Goal: Task Accomplishment & Management: Complete application form

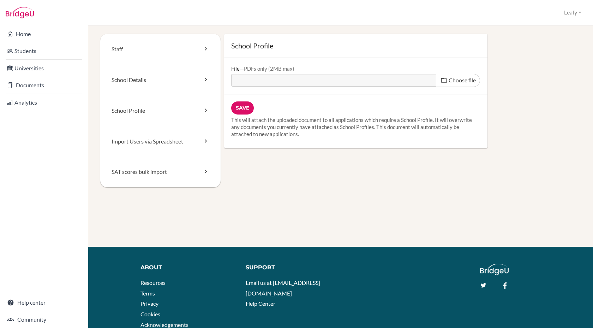
type input "C:\fakepath\Peterhouse Group - School Profile.pdf"
type input "Peterhouse Group - School Profile.pdf"
click at [245, 109] on input "Save" at bounding box center [242, 107] width 23 height 13
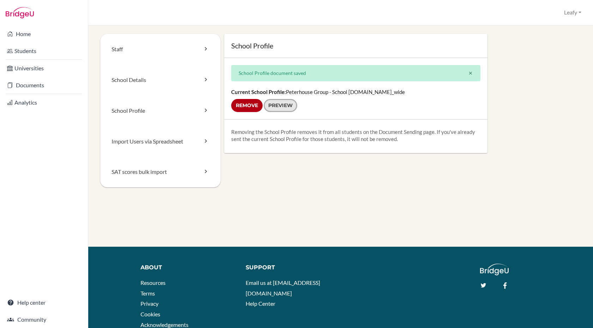
click at [288, 102] on link "Preview" at bounding box center [281, 105] width 34 height 13
click at [146, 78] on link "School Details" at bounding box center [160, 80] width 120 height 31
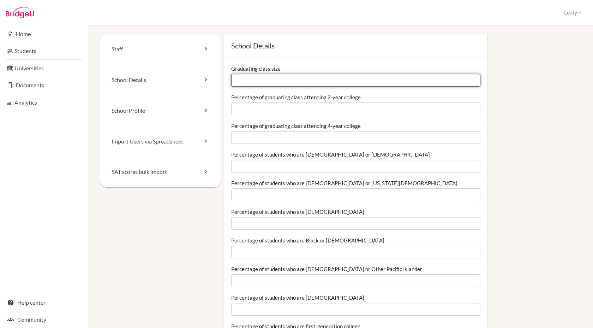
click at [245, 79] on input "Graduating class size" at bounding box center [355, 80] width 249 height 13
type input "-3"
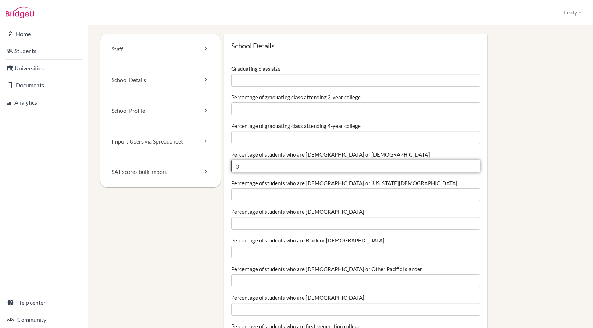
type input "0"
click at [473, 168] on input "0" at bounding box center [355, 166] width 249 height 13
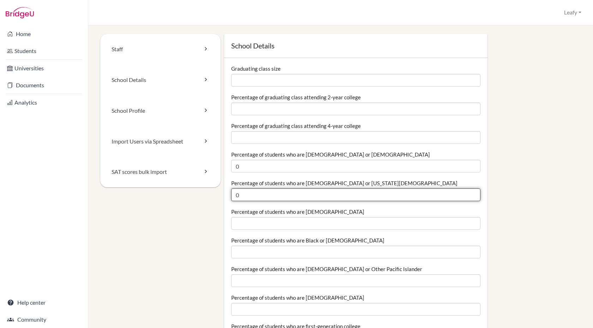
type input "0"
click at [473, 197] on input "0" at bounding box center [355, 194] width 249 height 13
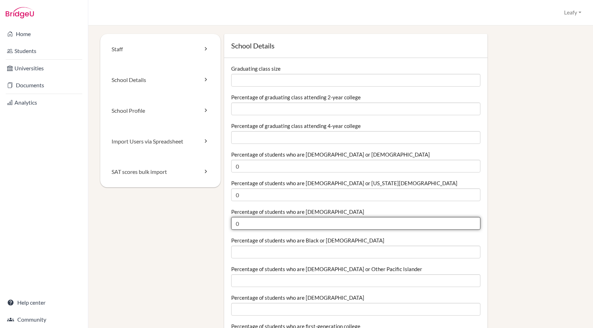
type input "0"
click at [474, 225] on input "0" at bounding box center [355, 223] width 249 height 13
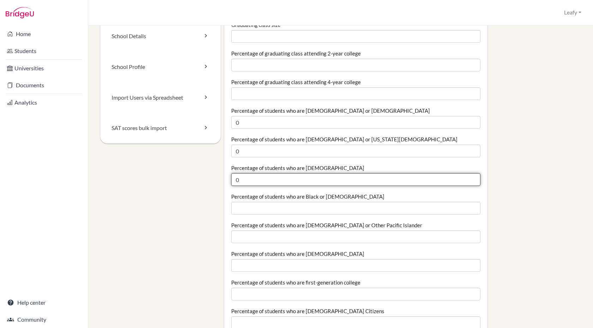
scroll to position [44, 0]
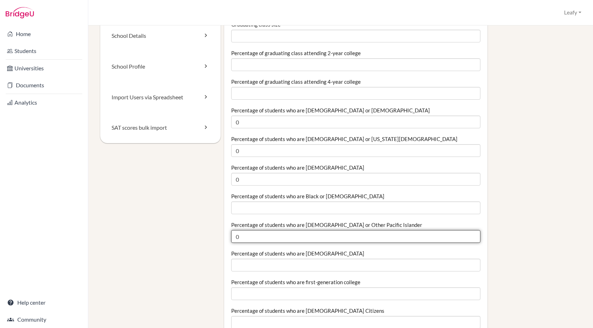
type input "0"
click at [474, 238] on input "0" at bounding box center [355, 236] width 249 height 13
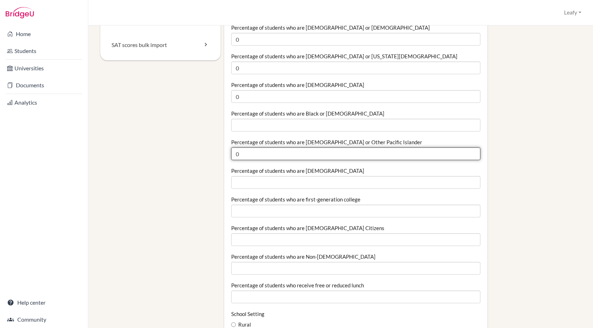
scroll to position [137, 0]
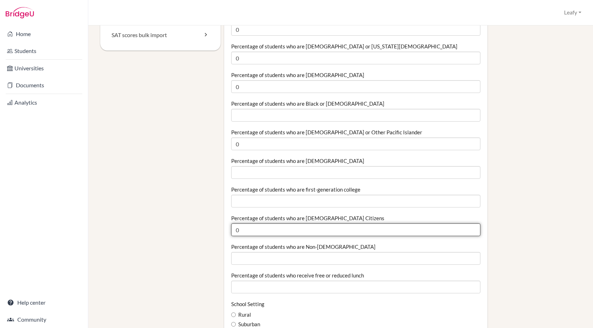
click at [473, 232] on input "0" at bounding box center [355, 229] width 249 height 13
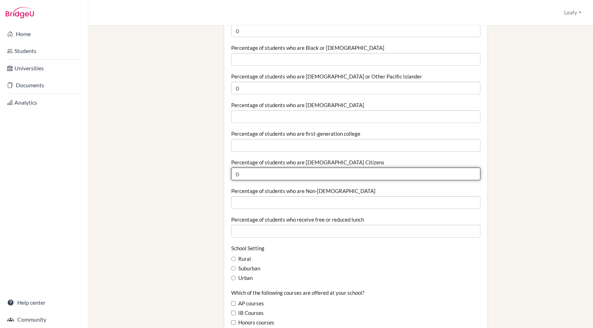
scroll to position [193, 0]
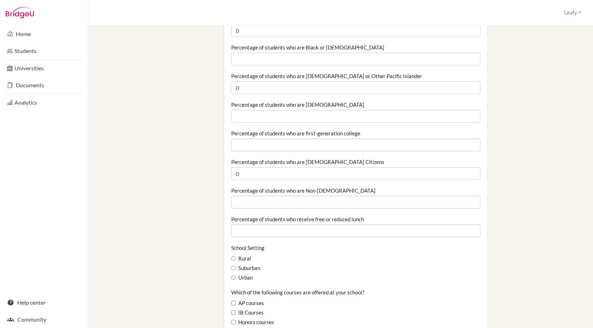
click at [480, 189] on div "Percentage of students who are Non-[DEMOGRAPHIC_DATA]" at bounding box center [355, 198] width 249 height 22
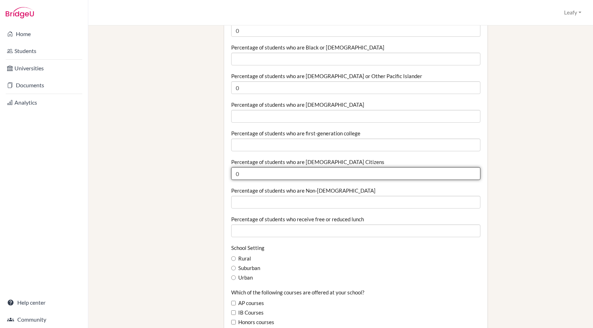
click at [474, 176] on input "0" at bounding box center [355, 173] width 249 height 13
click at [473, 173] on input "0.01" at bounding box center [355, 173] width 249 height 13
click at [473, 178] on input "0.01" at bounding box center [355, 173] width 249 height 13
type input "0"
click at [474, 177] on input "0" at bounding box center [355, 173] width 249 height 13
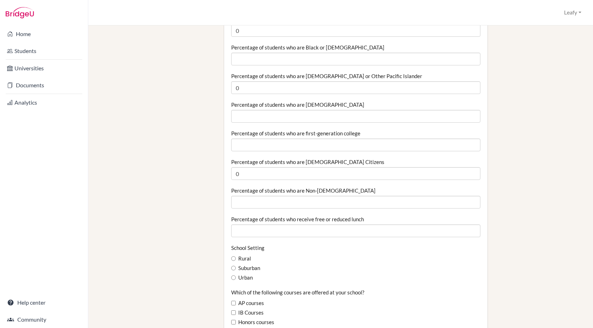
click at [514, 183] on div "School Details Graduating class size Percentage of graduating class attending 2…" at bounding box center [401, 301] width 361 height 921
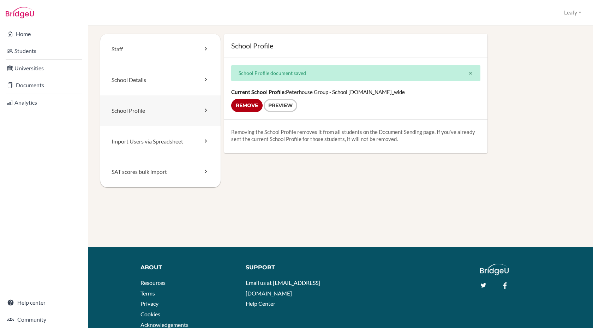
click at [133, 109] on link "School Profile" at bounding box center [160, 110] width 120 height 31
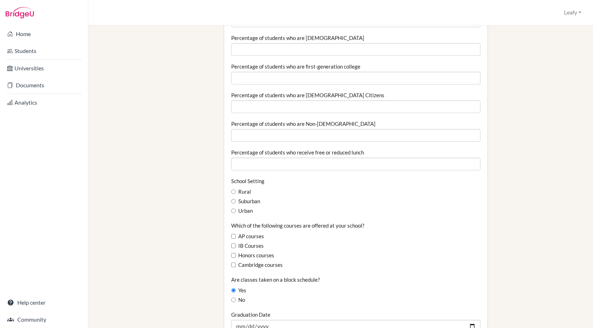
scroll to position [262, 0]
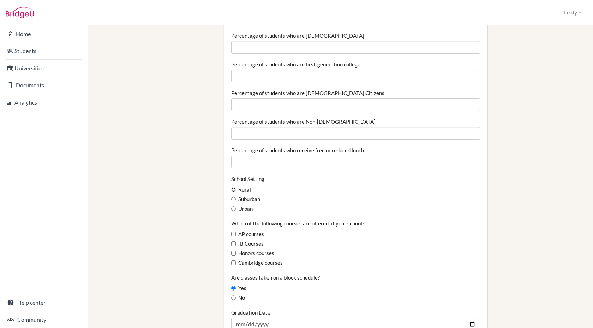
click at [234, 190] on input "Rural" at bounding box center [233, 189] width 5 height 5
radio input "true"
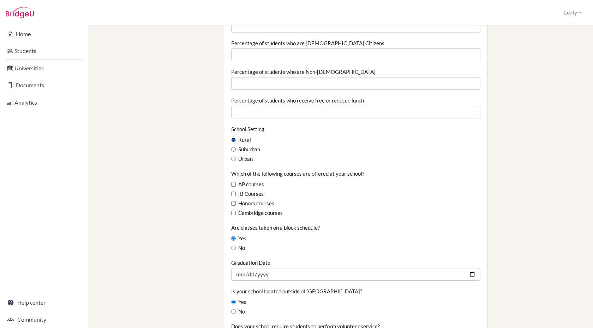
scroll to position [318, 0]
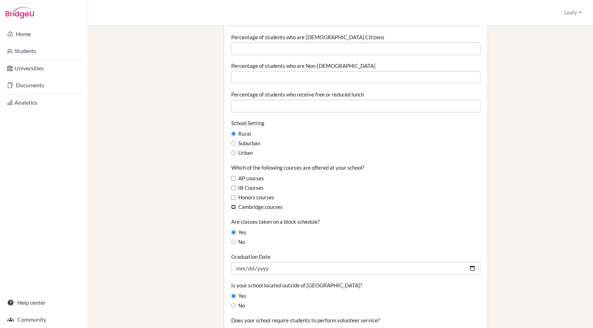
click at [235, 207] on input "Cambridge courses" at bounding box center [233, 206] width 5 height 5
checkbox input "true"
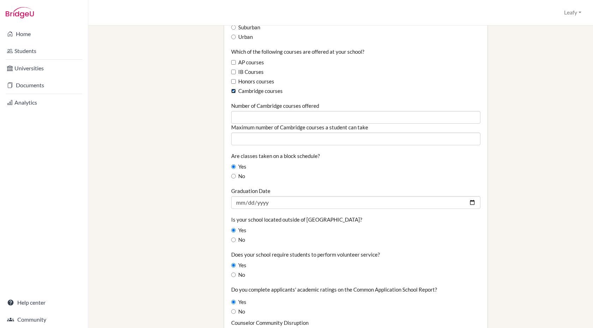
scroll to position [436, 0]
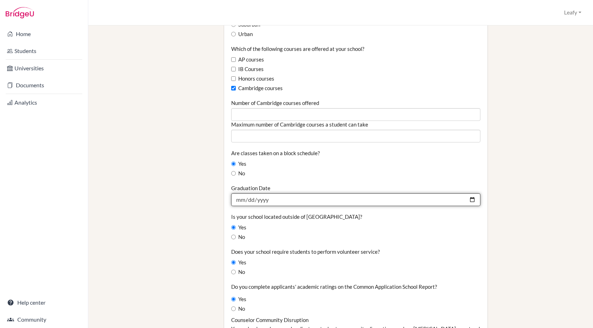
click at [245, 203] on input "Graduation Date" at bounding box center [355, 199] width 249 height 13
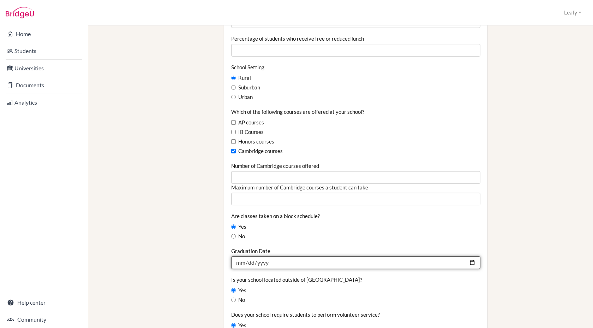
scroll to position [0, 0]
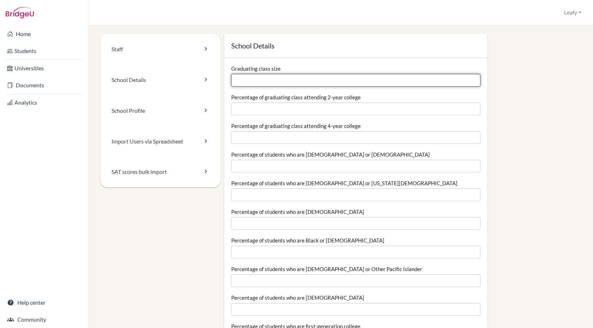
click at [249, 86] on input "Graduating class size" at bounding box center [355, 80] width 249 height 13
type input "130"
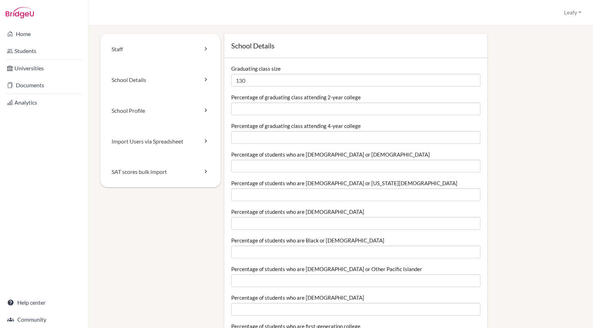
click at [437, 65] on div "Graduating class size 130" at bounding box center [355, 76] width 249 height 22
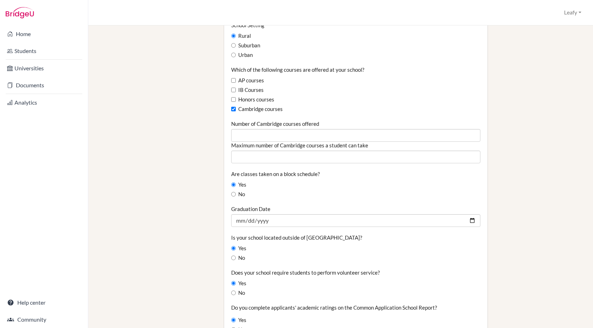
scroll to position [417, 0]
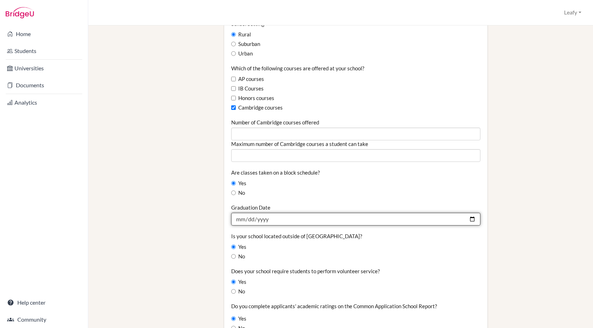
click at [473, 219] on input "Graduation Date" at bounding box center [355, 219] width 249 height 13
type input "2025-11-02"
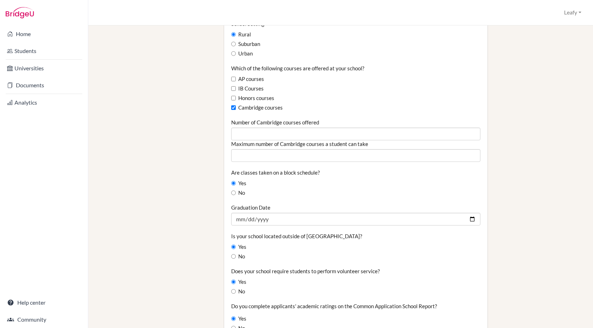
click at [371, 243] on div "Yes" at bounding box center [355, 247] width 249 height 8
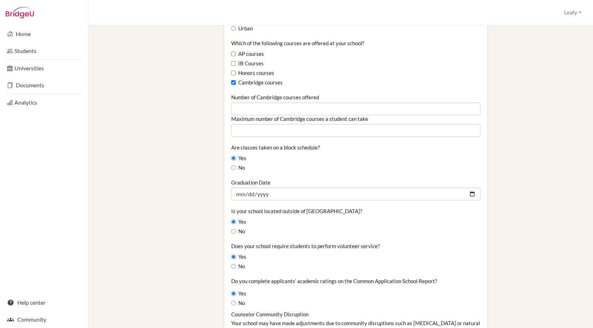
scroll to position [443, 0]
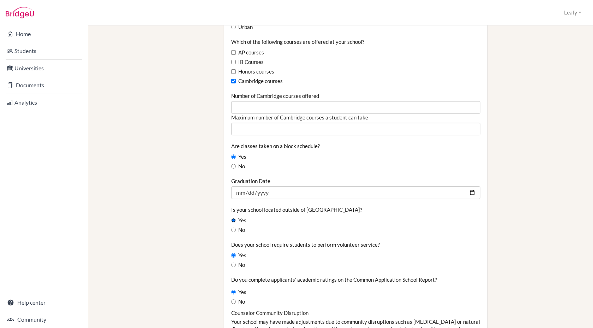
click at [233, 222] on input "Yes" at bounding box center [233, 220] width 5 height 5
radio input "true"
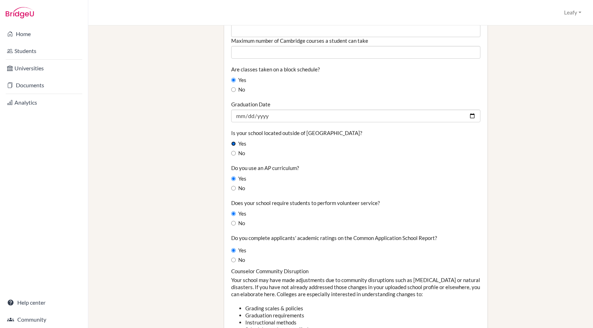
scroll to position [520, 0]
click at [234, 188] on input "No" at bounding box center [233, 187] width 5 height 5
radio input "true"
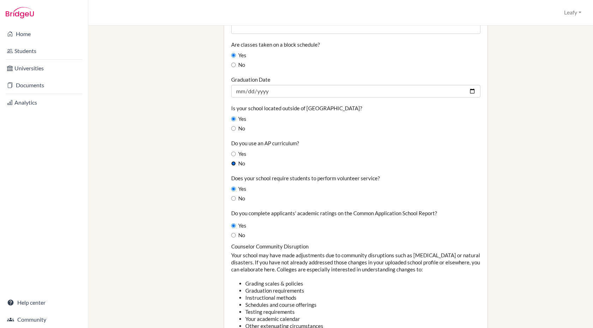
scroll to position [549, 0]
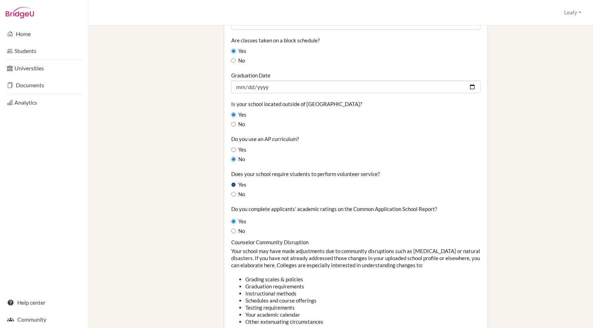
click at [234, 186] on input "Yes" at bounding box center [233, 184] width 5 height 5
radio input "true"
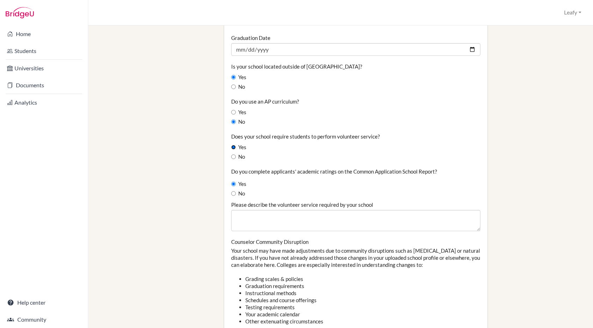
scroll to position [587, 0]
click at [233, 194] on input "No" at bounding box center [233, 193] width 5 height 5
radio input "true"
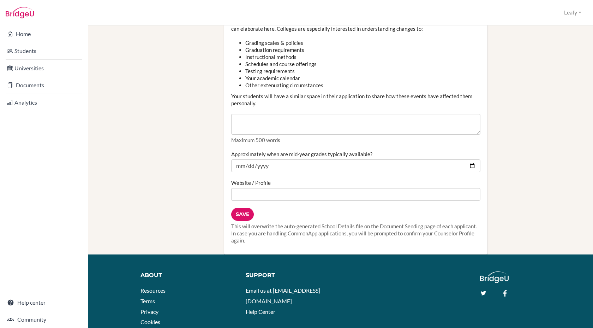
scroll to position [823, 0]
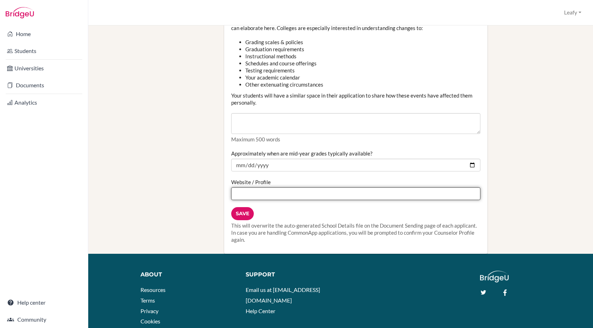
click at [247, 192] on input "Website / Profile" at bounding box center [355, 193] width 249 height 13
type input "www.peterhouse.co.zw"
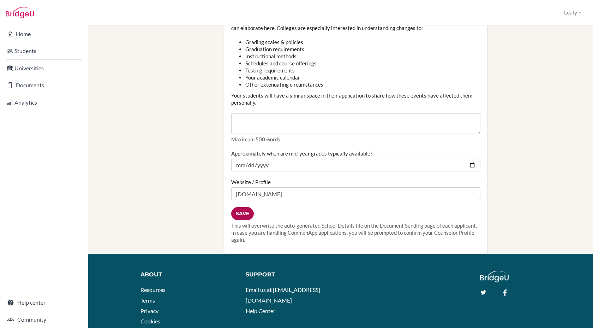
click at [239, 213] on input "Save" at bounding box center [242, 213] width 23 height 13
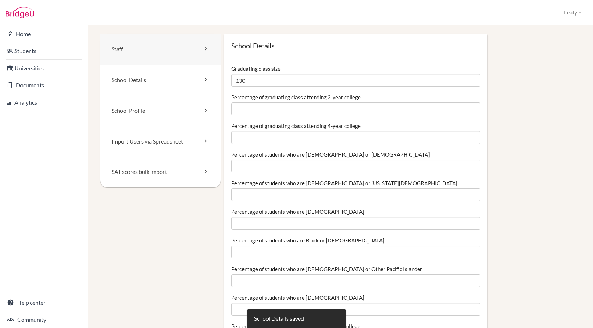
click at [149, 55] on link "Staff" at bounding box center [160, 49] width 120 height 31
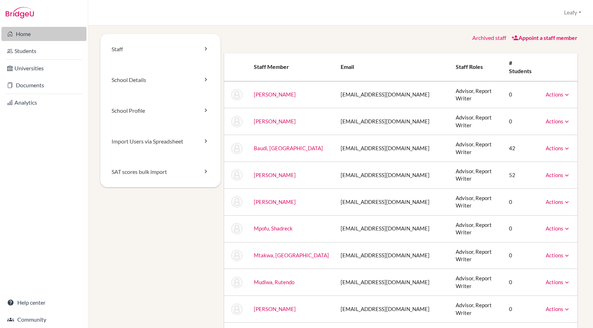
click at [37, 37] on link "Home" at bounding box center [43, 34] width 85 height 14
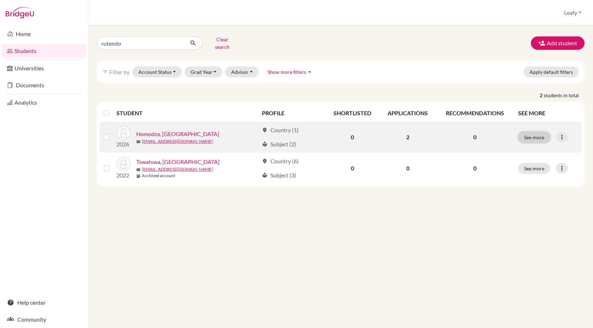
click at [534, 132] on button "See more" at bounding box center [534, 137] width 32 height 11
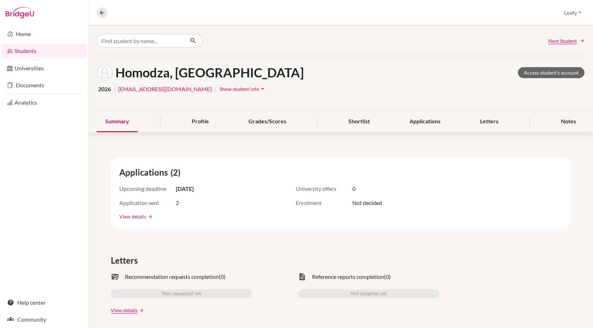
click at [144, 218] on link "View details" at bounding box center [132, 216] width 27 height 7
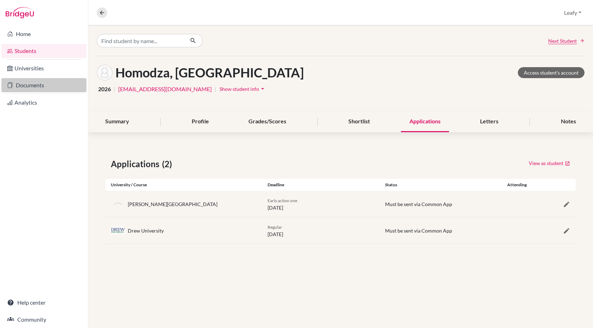
click at [18, 85] on link "Documents" at bounding box center [43, 85] width 85 height 14
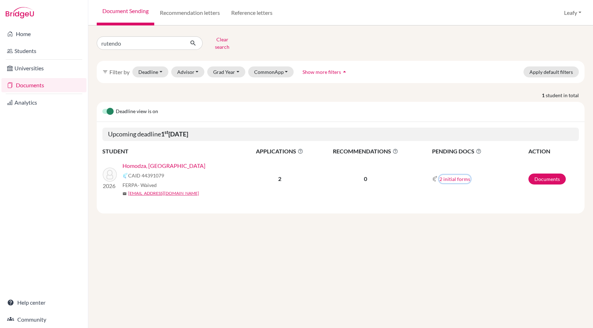
click at [449, 176] on button "2 initial forms" at bounding box center [454, 179] width 31 height 8
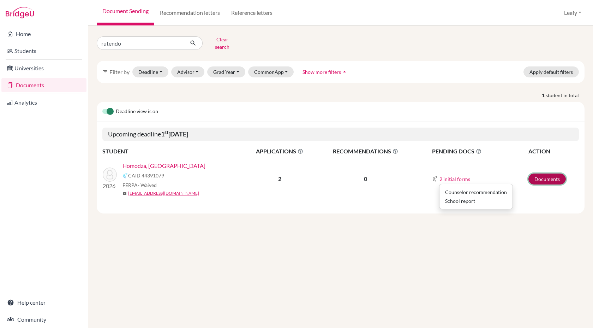
click at [552, 174] on link "Documents" at bounding box center [547, 178] width 37 height 11
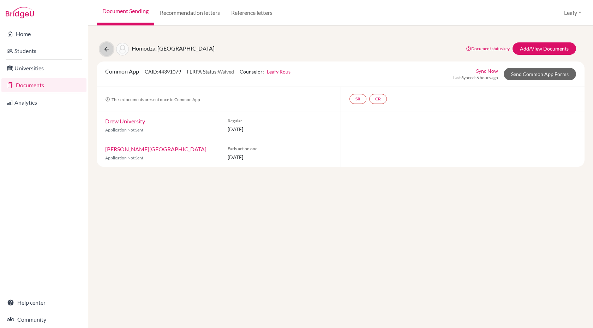
click at [107, 51] on icon at bounding box center [106, 49] width 7 height 7
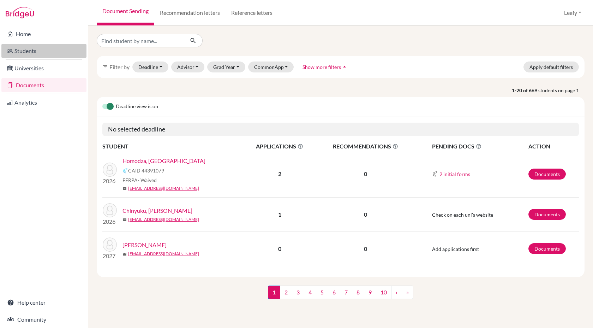
click at [29, 50] on link "Students" at bounding box center [43, 51] width 85 height 14
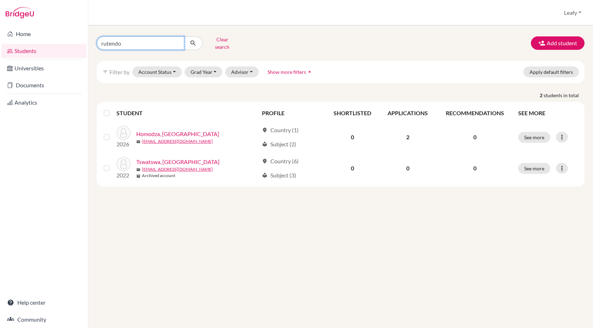
drag, startPoint x: 140, startPoint y: 43, endPoint x: 71, endPoint y: 43, distance: 68.5
click at [71, 43] on div "Home Students Universities Documents Analytics Help center Community Students o…" at bounding box center [296, 164] width 593 height 328
type input "blessed"
click at [191, 41] on icon "submit" at bounding box center [193, 43] width 7 height 7
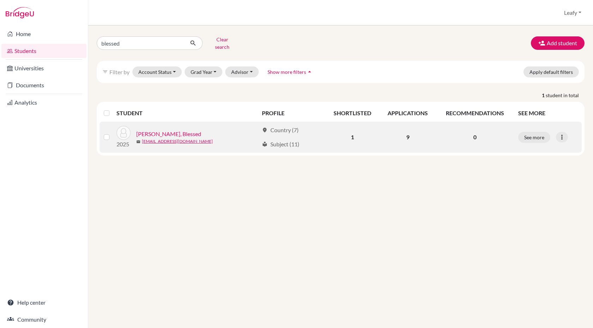
click at [165, 130] on link "[PERSON_NAME], Blessed" at bounding box center [168, 134] width 65 height 8
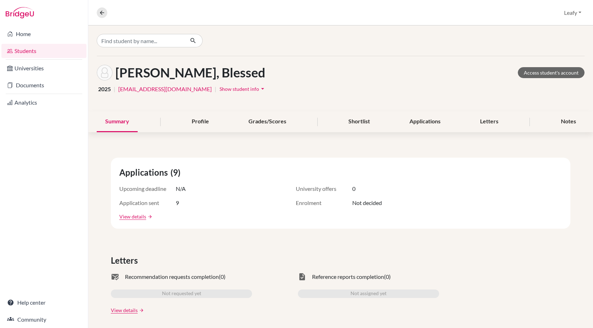
scroll to position [6, 0]
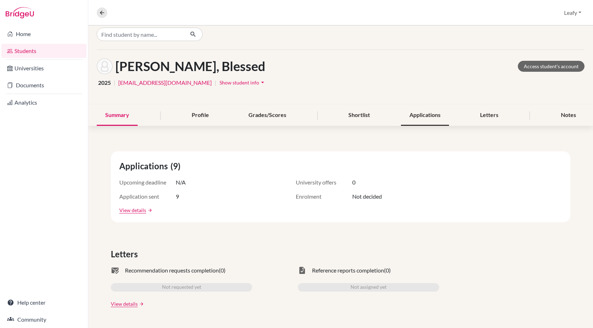
click at [419, 112] on div "Applications" at bounding box center [425, 115] width 48 height 21
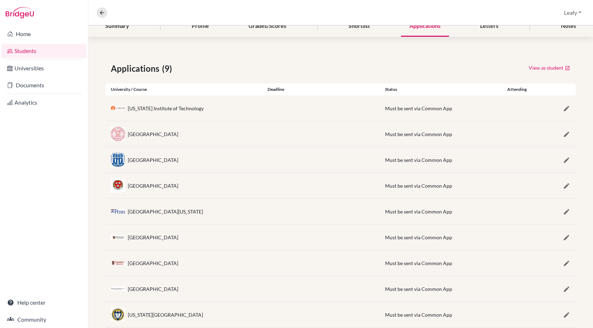
scroll to position [112, 0]
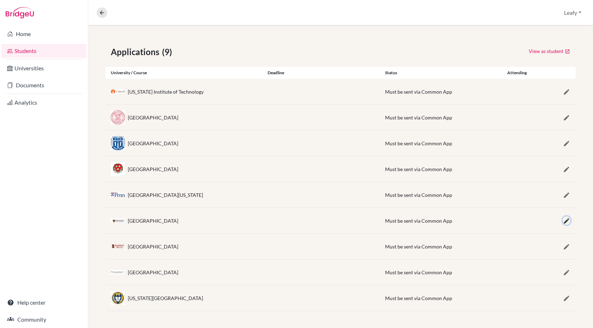
click at [567, 222] on icon "button" at bounding box center [566, 220] width 7 height 7
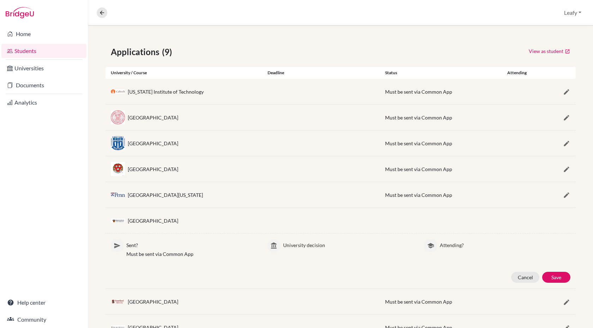
click at [150, 221] on div "[GEOGRAPHIC_DATA]" at bounding box center [153, 220] width 51 height 7
click at [120, 221] on img at bounding box center [118, 220] width 14 height 4
